Goal: Find contact information: Find contact information

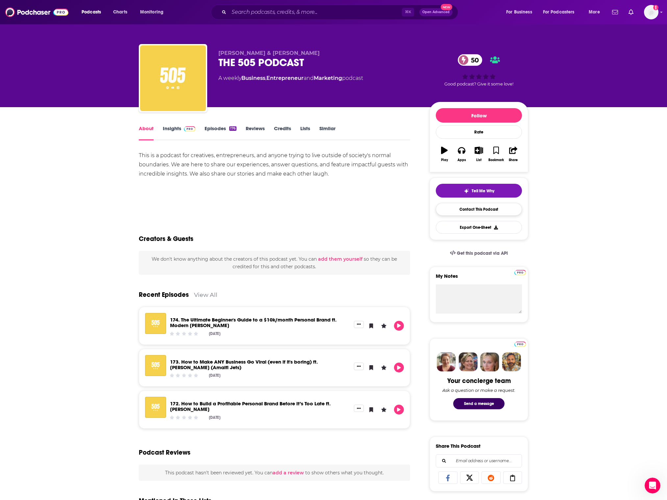
click at [466, 213] on link "Contact This Podcast" at bounding box center [479, 209] width 86 height 13
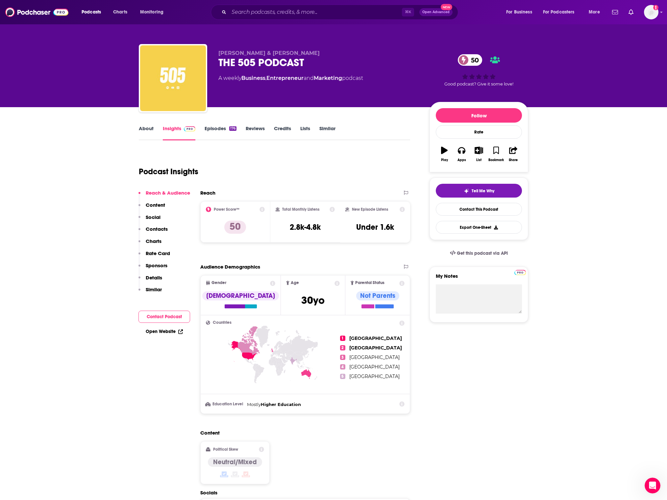
scroll to position [533, 0]
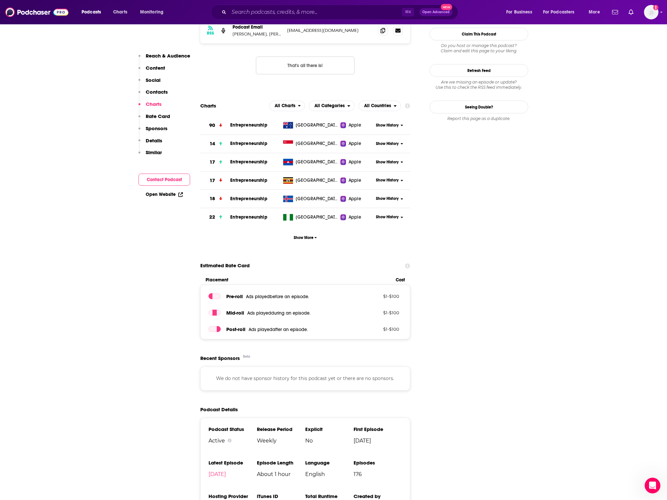
click at [354, 14] on input "Search podcasts, credits, & more..." at bounding box center [315, 12] width 173 height 11
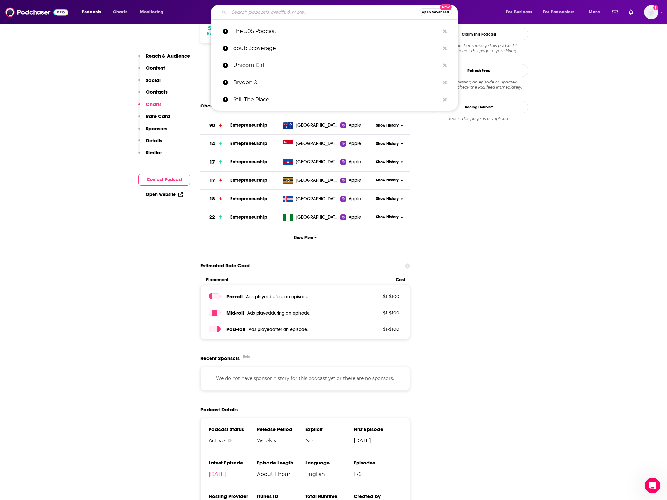
paste input "Trillionaire Mindset"
type input "Trillionaire Mindset"
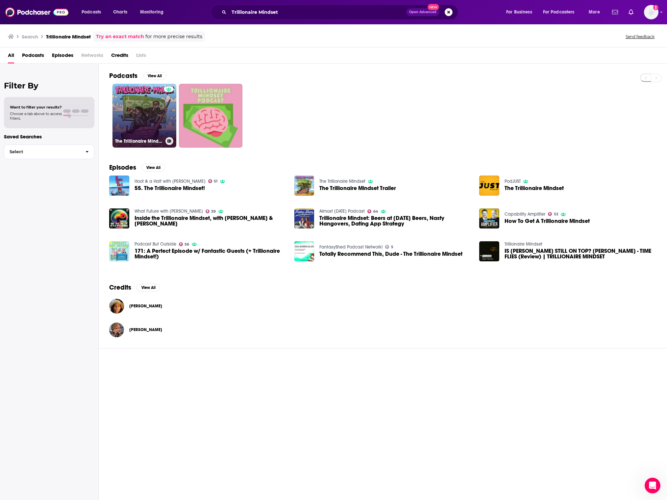
click at [153, 92] on link "The Trillionaire Mindset" at bounding box center [144, 116] width 64 height 64
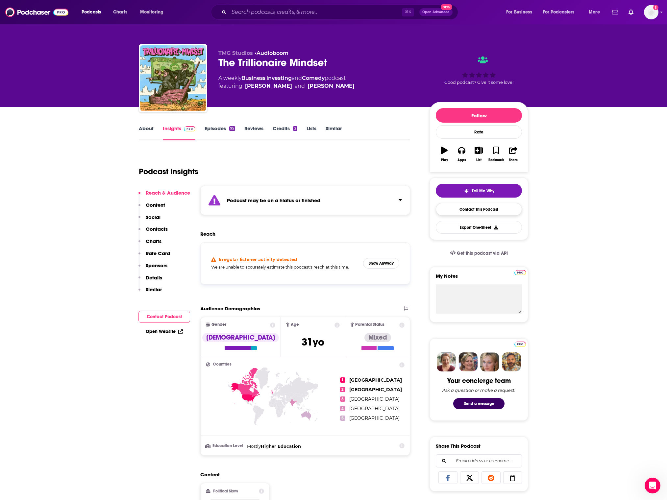
scroll to position [0, 0]
click at [479, 205] on link "Contact This Podcast" at bounding box center [479, 209] width 86 height 13
click at [225, 131] on link "Episodes 95" at bounding box center [220, 132] width 31 height 15
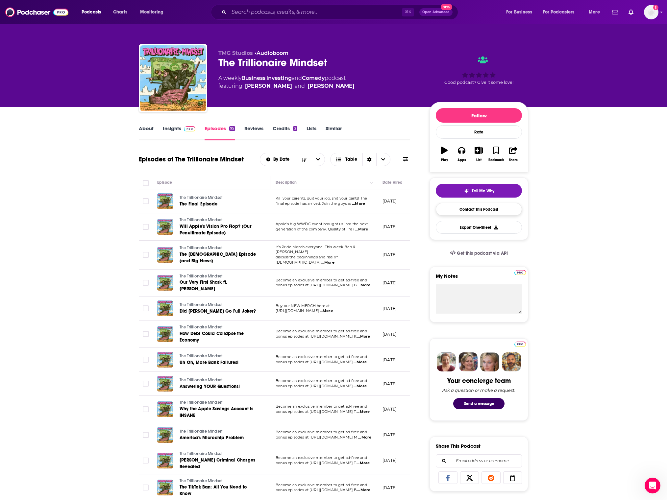
click at [478, 214] on link "Contact This Podcast" at bounding box center [479, 209] width 86 height 13
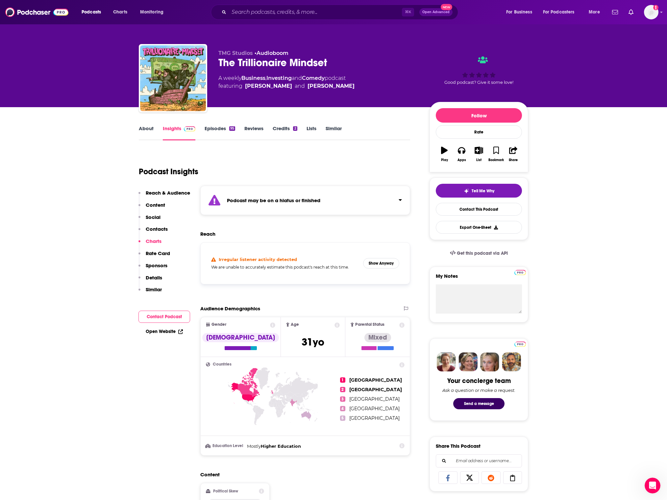
click at [212, 126] on link "Episodes 95" at bounding box center [220, 132] width 31 height 15
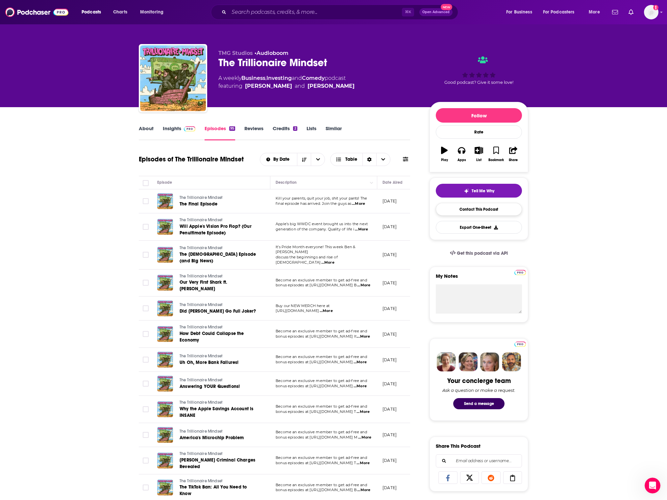
click at [456, 206] on link "Contact This Podcast" at bounding box center [479, 209] width 86 height 13
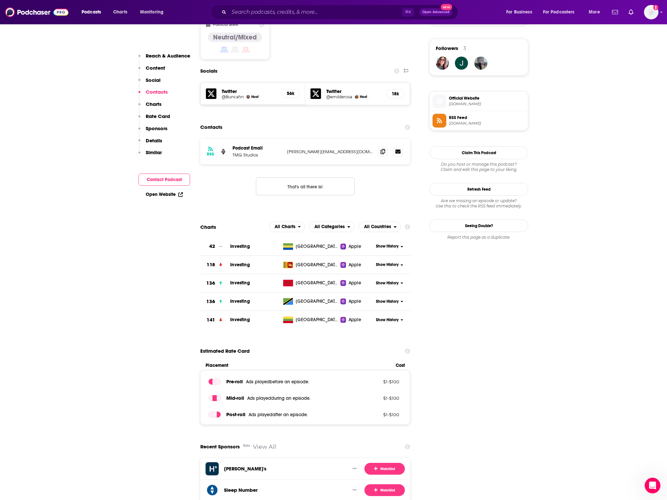
scroll to position [466, 0]
click at [383, 152] on icon at bounding box center [383, 151] width 5 height 5
click at [384, 154] on icon at bounding box center [383, 151] width 5 height 5
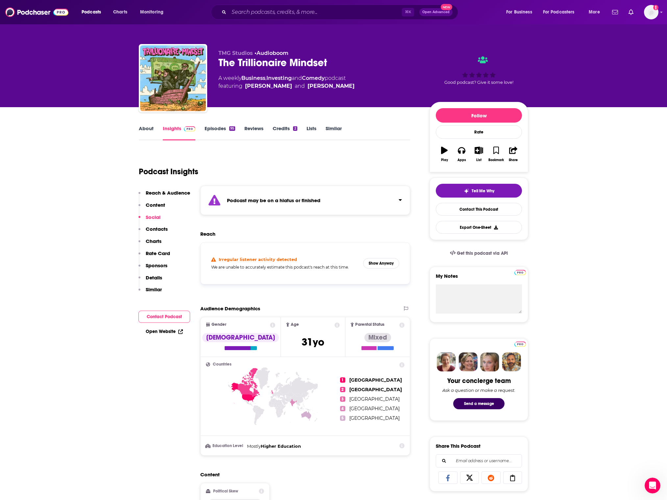
scroll to position [0, 0]
